Goal: Transaction & Acquisition: Purchase product/service

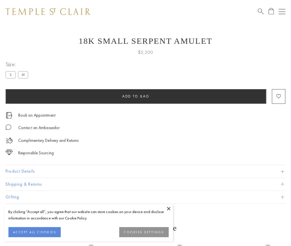
scroll to position [7, 0]
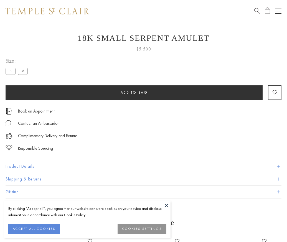
click at [134, 92] on span "Add to bag" at bounding box center [133, 92] width 27 height 5
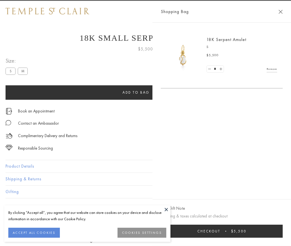
click at [220, 231] on span "Checkout" at bounding box center [208, 231] width 23 height 5
